Goal: Check status: Check status

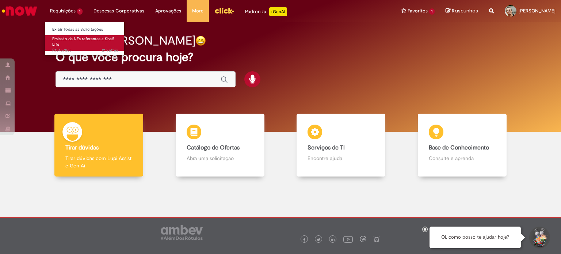
click at [66, 44] on link "Emissão de NFs referentes a Shelf Life 21h atrás 21 horas atrás R13457863" at bounding box center [85, 43] width 80 height 16
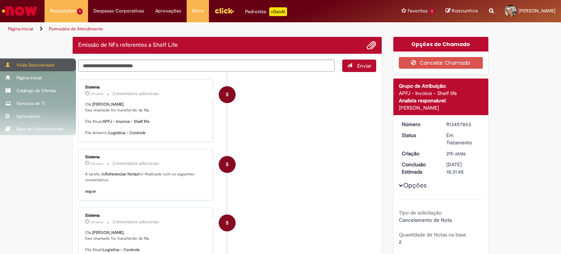
click at [37, 67] on div "Visão Solucionador" at bounding box center [38, 64] width 76 height 13
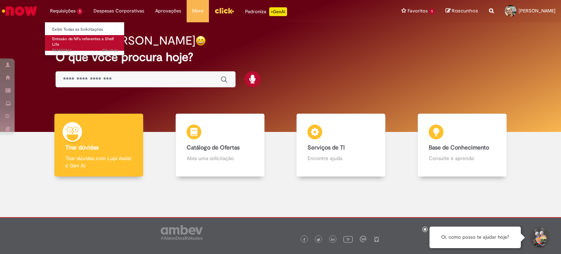
click at [69, 39] on span "Emissão de NFs referentes a Shelf Life" at bounding box center [83, 41] width 62 height 11
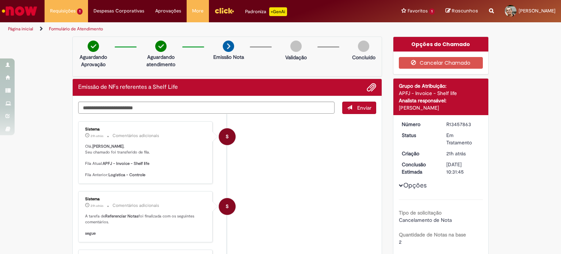
click at [294, 194] on li "S Sistema 21h atrás 21 horas atrás Comentários adicionais A tarefa de Referenci…" at bounding box center [227, 216] width 298 height 51
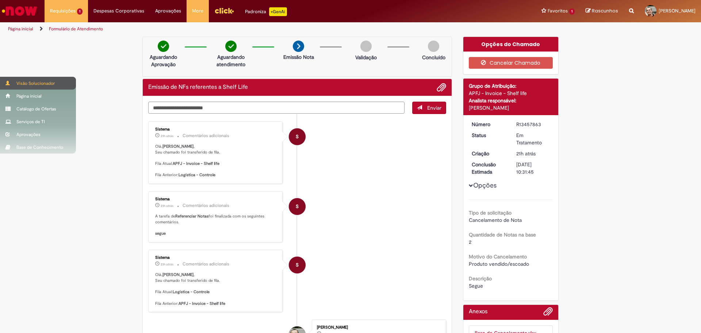
click at [29, 88] on div "Visão Solucionador" at bounding box center [38, 83] width 76 height 13
